Goal: Task Accomplishment & Management: Manage account settings

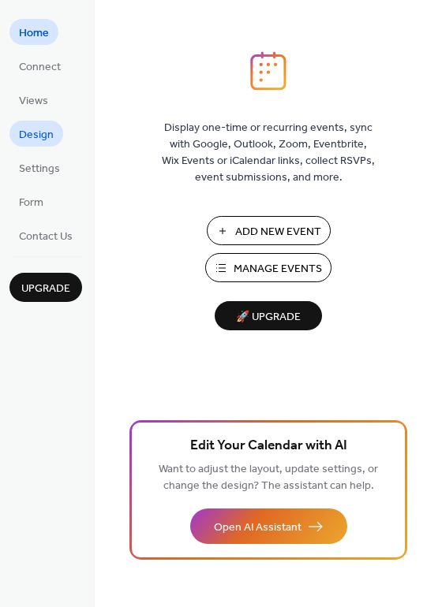
click at [48, 137] on span "Design" at bounding box center [36, 135] width 35 height 17
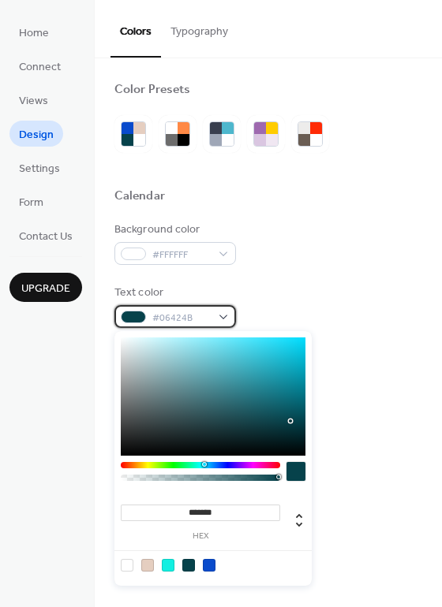
click at [204, 315] on span "#06424B" at bounding box center [181, 318] width 58 height 17
click at [248, 288] on div "Text color #06424B" at bounding box center [268, 306] width 308 height 43
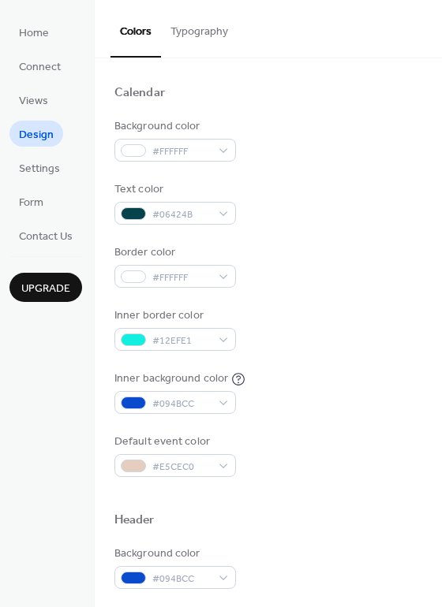
scroll to position [108, 0]
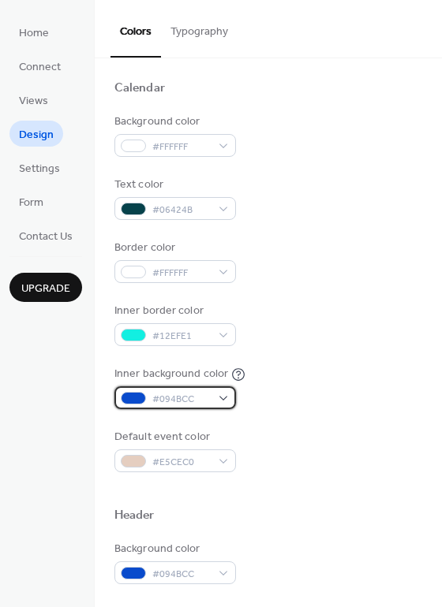
click at [211, 399] on div "#094BCC" at bounding box center [174, 398] width 121 height 23
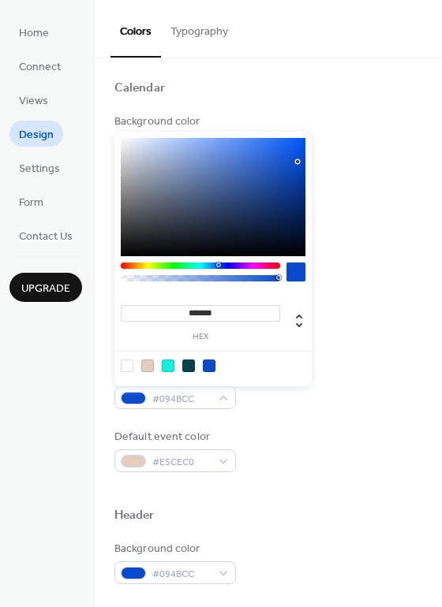
click at [128, 371] on div at bounding box center [127, 366] width 13 height 13
type input "*******"
click at [350, 374] on div "Inner background color #FFFFFFFF" at bounding box center [268, 387] width 308 height 43
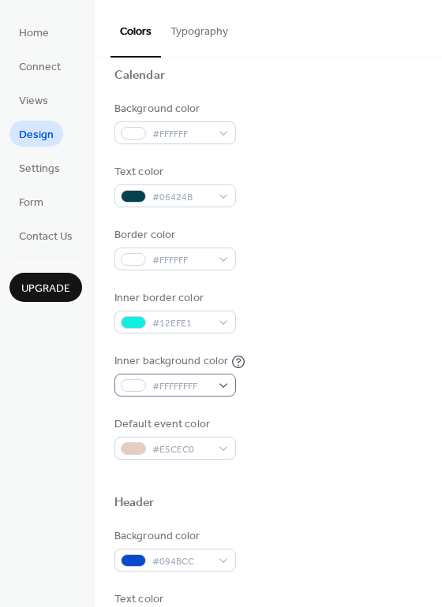
scroll to position [122, 0]
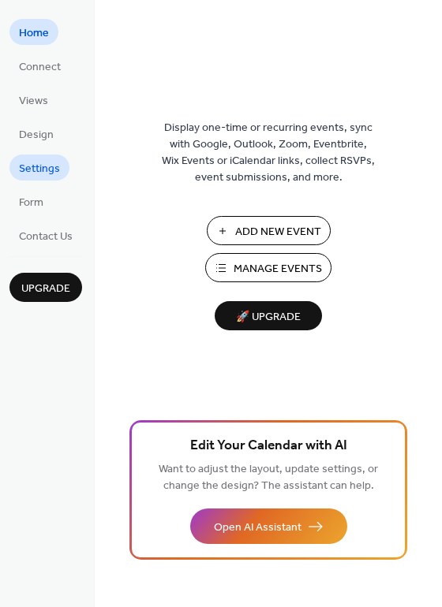
click at [39, 172] on span "Settings" at bounding box center [39, 169] width 41 height 17
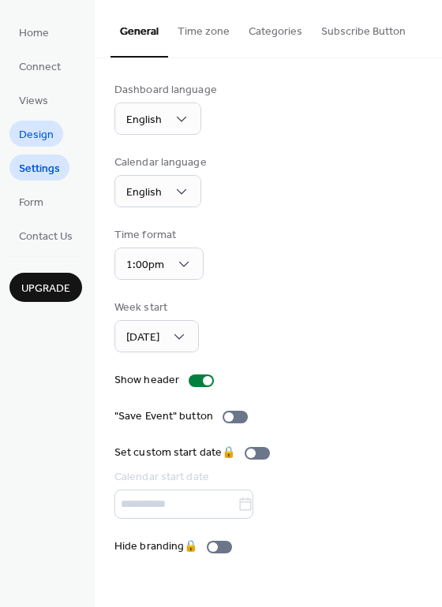
click at [38, 140] on span "Design" at bounding box center [36, 135] width 35 height 17
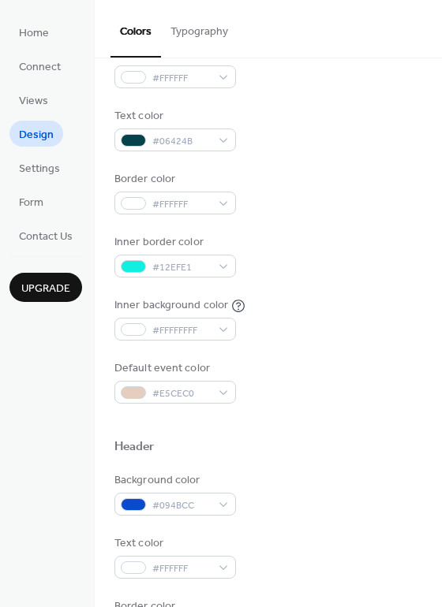
scroll to position [191, 0]
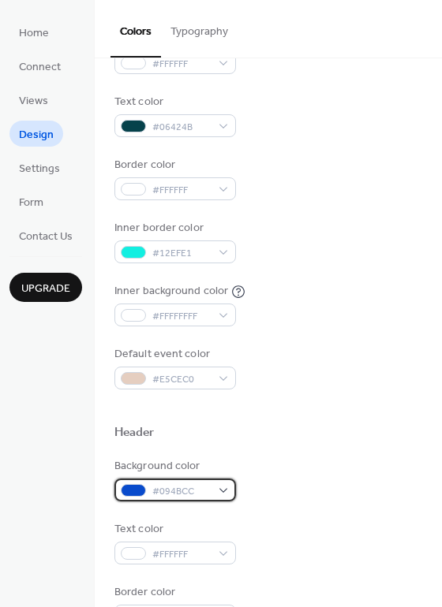
click at [210, 491] on span "#094BCC" at bounding box center [181, 492] width 58 height 17
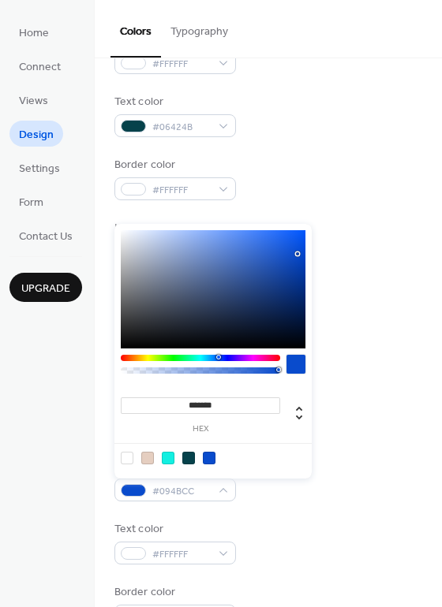
click at [189, 458] on div at bounding box center [188, 458] width 13 height 13
type input "*******"
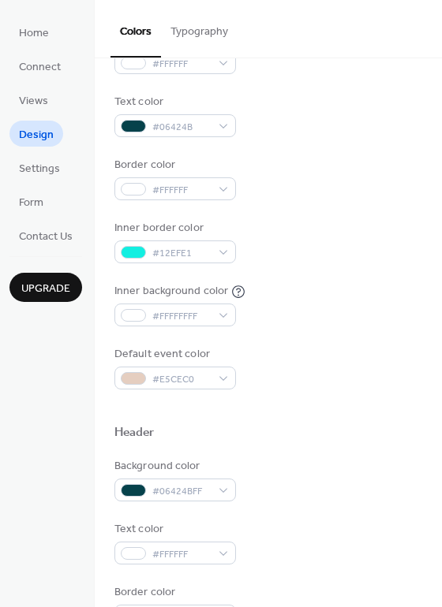
click at [350, 229] on div "Inner border color #12EFE1" at bounding box center [268, 241] width 308 height 43
click at [207, 244] on div "#12EFE1" at bounding box center [174, 252] width 121 height 23
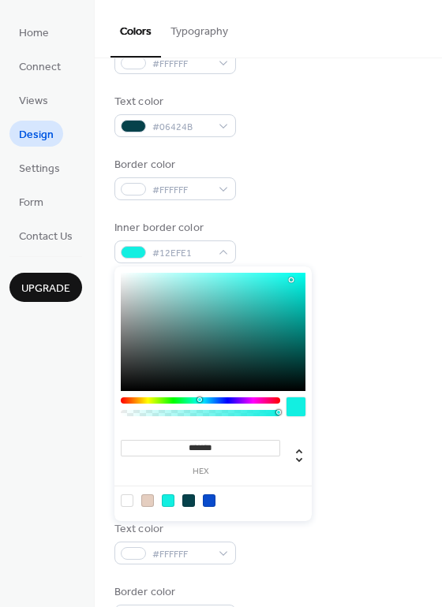
click at [187, 503] on div at bounding box center [188, 501] width 13 height 13
type input "*******"
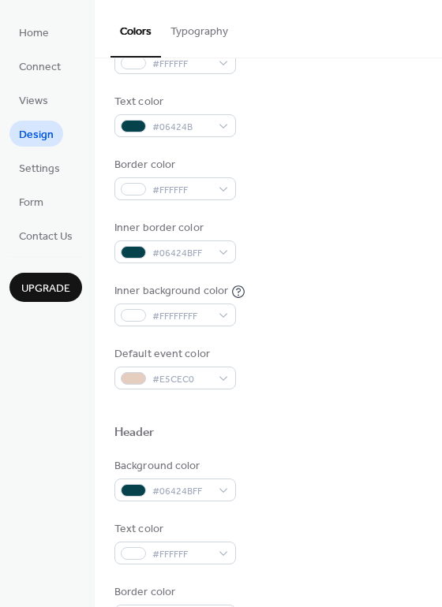
click at [384, 385] on div "Default event color #E5CEC0" at bounding box center [268, 367] width 308 height 43
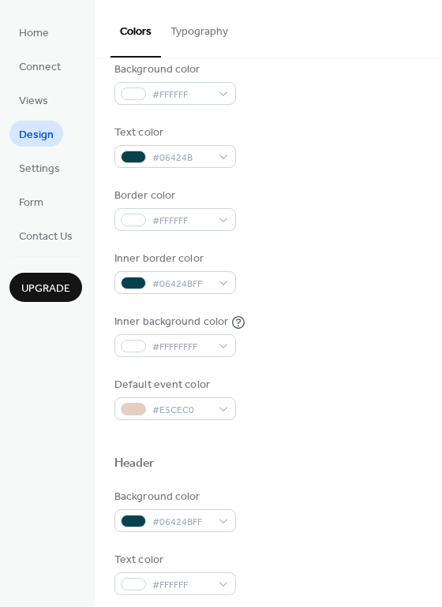
scroll to position [159, 0]
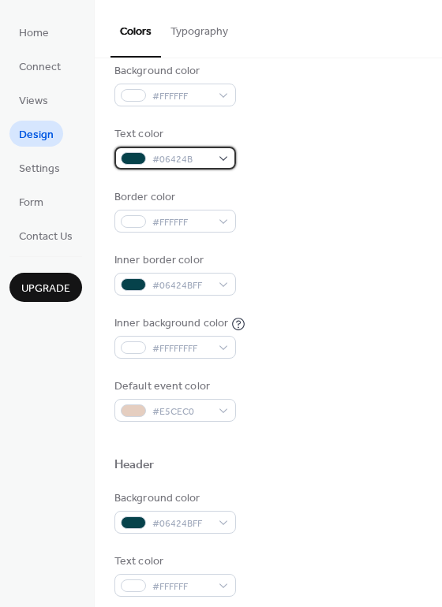
click at [214, 164] on div "#06424B" at bounding box center [174, 158] width 121 height 23
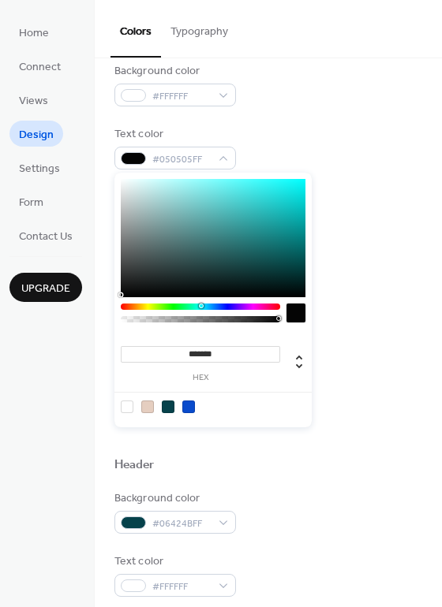
type input "*******"
drag, startPoint x: 291, startPoint y: 263, endPoint x: 114, endPoint y: 301, distance: 180.7
click at [114, 301] on div "******* hex" at bounding box center [212, 300] width 197 height 255
click at [391, 148] on div "Text color #000000FF" at bounding box center [268, 147] width 308 height 43
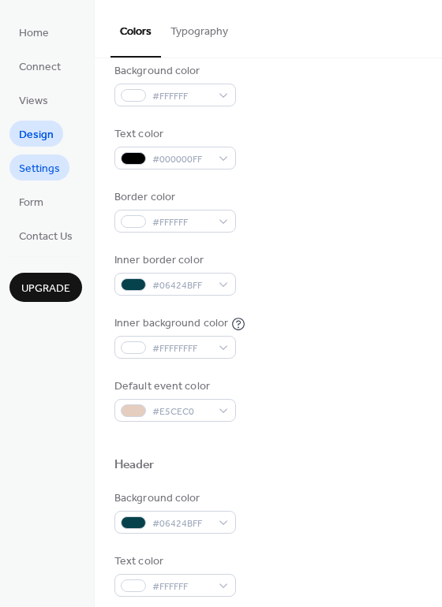
click at [44, 170] on span "Settings" at bounding box center [39, 169] width 41 height 17
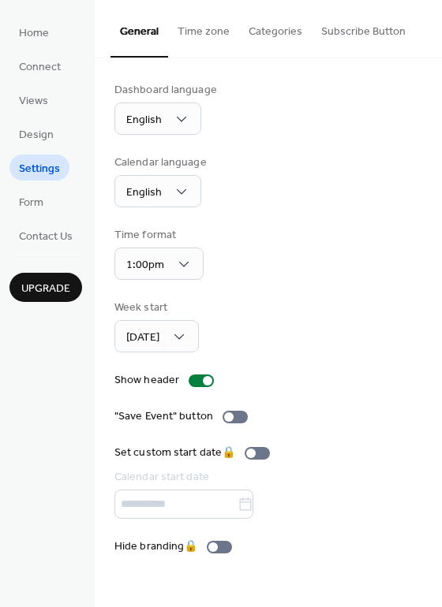
click at [203, 28] on button "Time zone" at bounding box center [203, 28] width 71 height 56
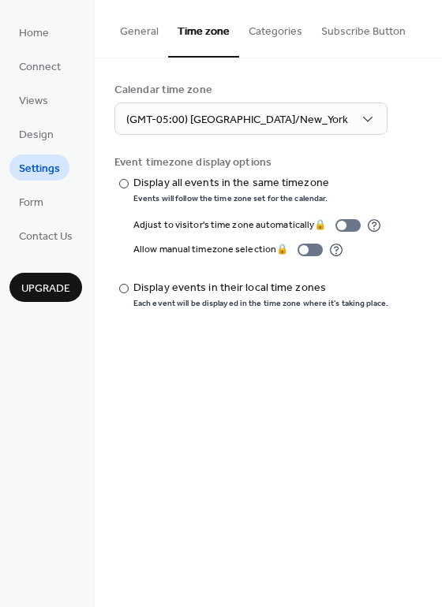
click at [128, 28] on button "General" at bounding box center [139, 28] width 58 height 56
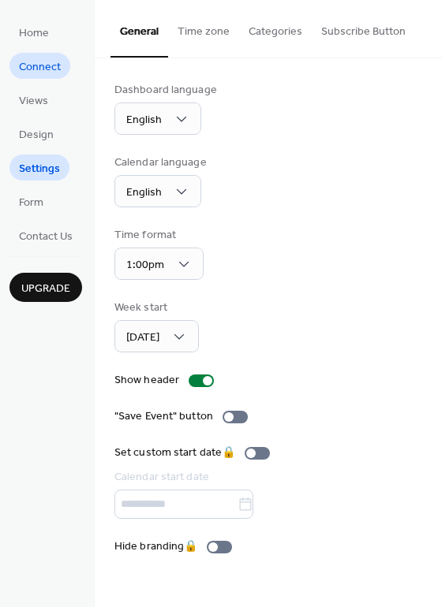
click at [43, 65] on span "Connect" at bounding box center [40, 67] width 42 height 17
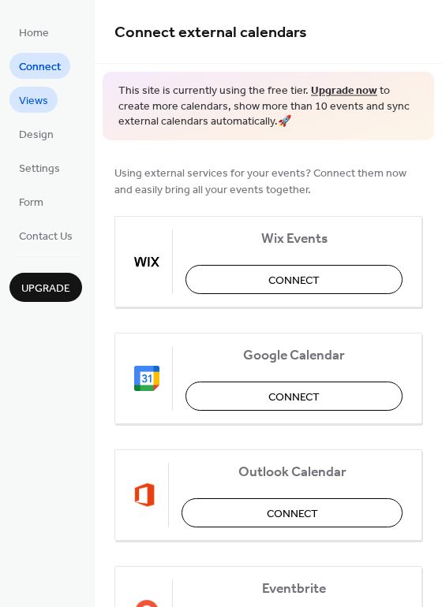
click at [20, 103] on span "Views" at bounding box center [33, 101] width 29 height 17
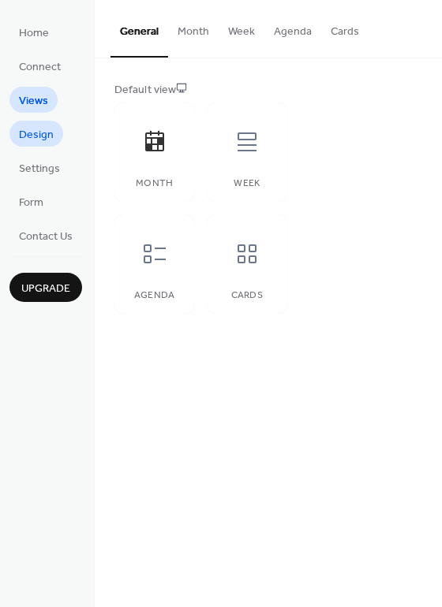
click at [46, 140] on span "Design" at bounding box center [36, 135] width 35 height 17
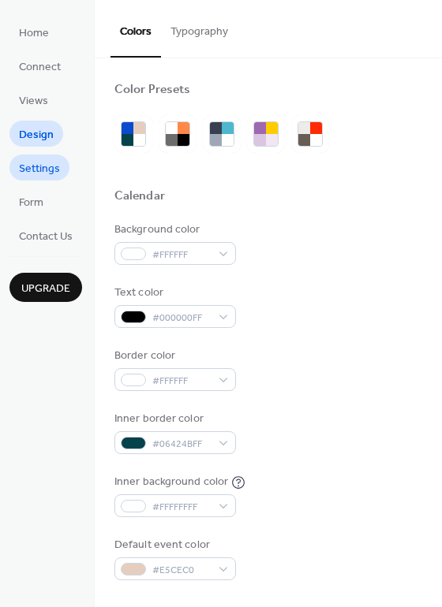
click at [44, 165] on span "Settings" at bounding box center [39, 169] width 41 height 17
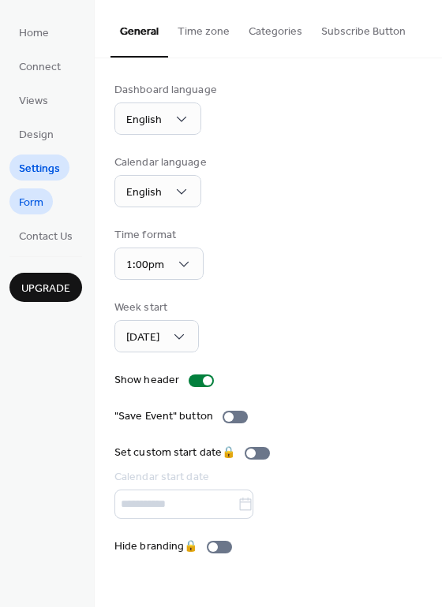
click at [40, 197] on span "Form" at bounding box center [31, 203] width 24 height 17
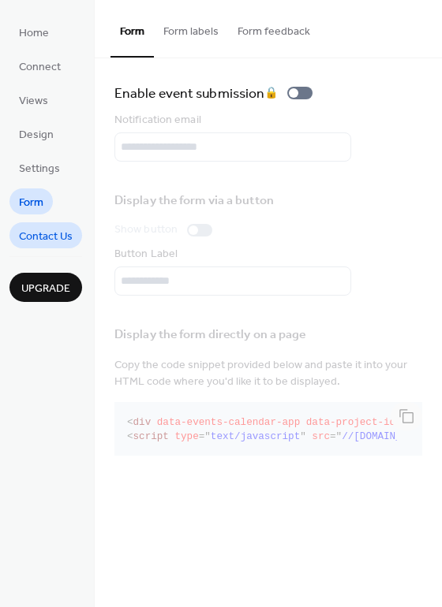
click at [45, 234] on span "Contact Us" at bounding box center [46, 237] width 54 height 17
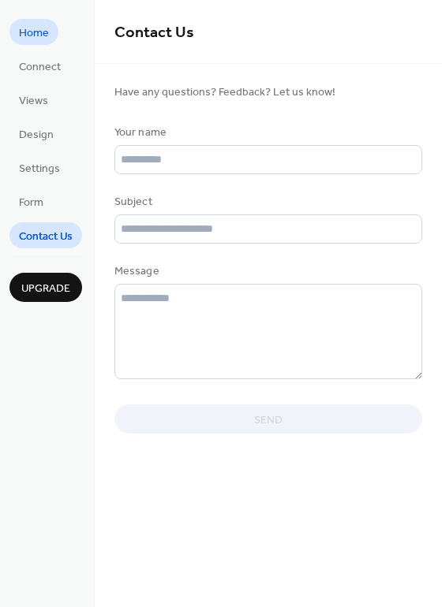
click at [35, 42] on span "Home" at bounding box center [34, 33] width 30 height 17
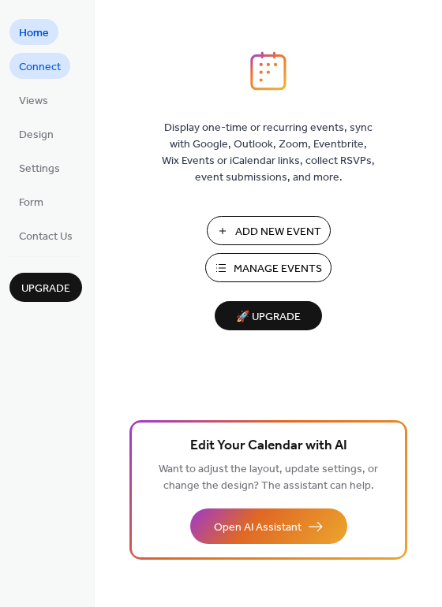
click at [51, 65] on span "Connect" at bounding box center [40, 67] width 42 height 17
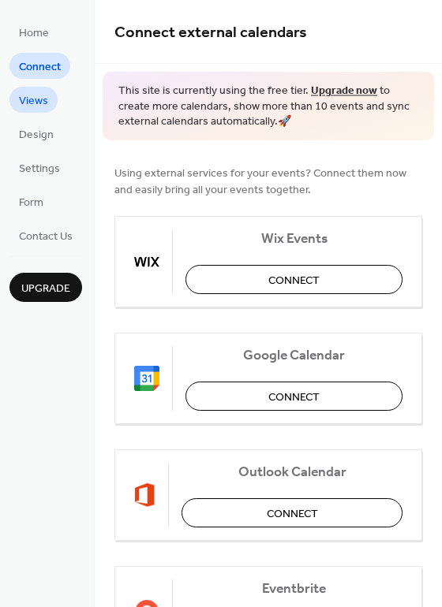
click at [45, 93] on span "Views" at bounding box center [33, 101] width 29 height 17
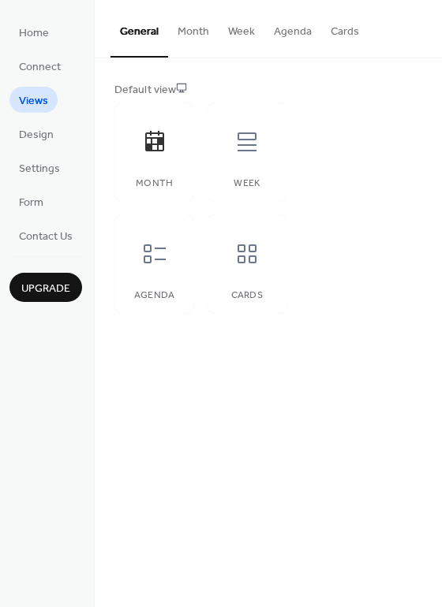
click at [196, 42] on button "Month" at bounding box center [193, 28] width 50 height 56
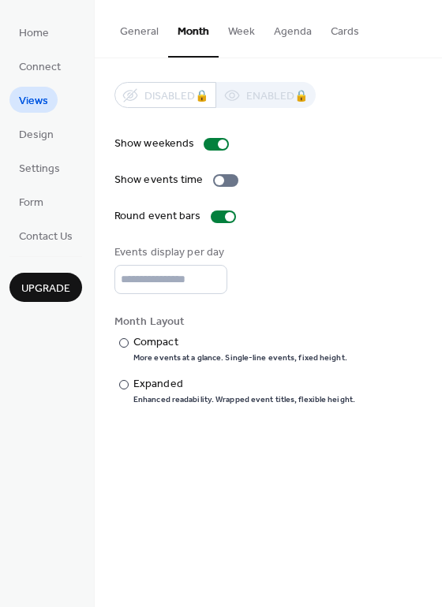
click at [264, 38] on button "Agenda" at bounding box center [292, 28] width 57 height 56
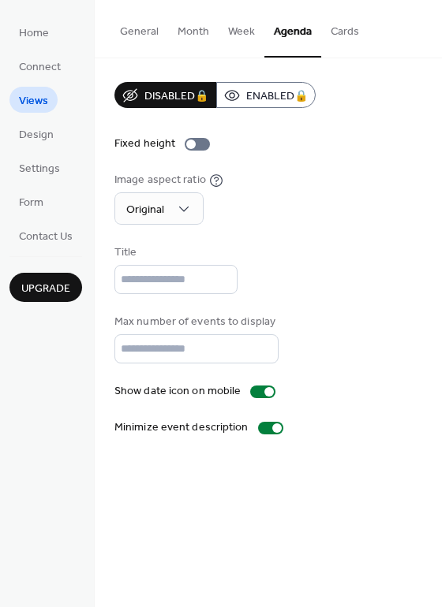
click at [244, 30] on button "Week" at bounding box center [242, 28] width 46 height 56
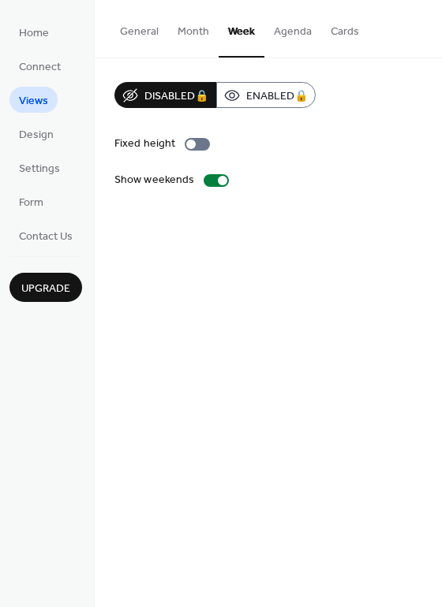
click at [201, 31] on button "Month" at bounding box center [193, 28] width 50 height 56
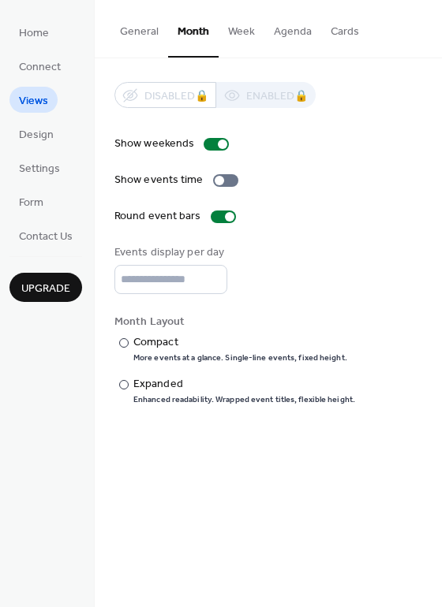
click at [333, 36] on button "Cards" at bounding box center [344, 28] width 47 height 56
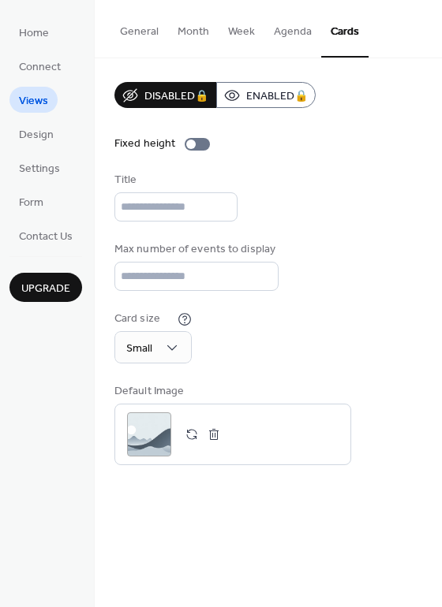
click at [185, 29] on button "Month" at bounding box center [193, 28] width 50 height 56
